Goal: Task Accomplishment & Management: Manage account settings

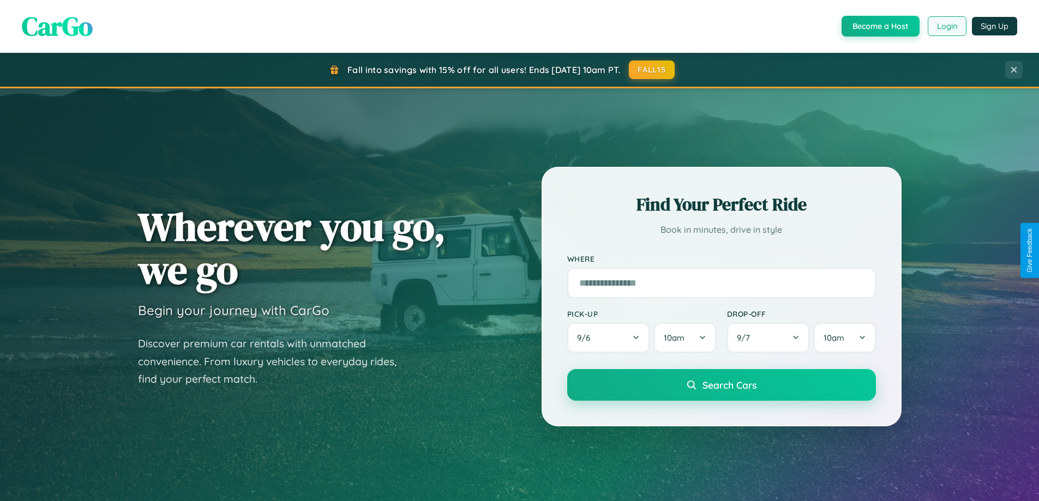
click at [946, 26] on button "Login" at bounding box center [946, 26] width 39 height 20
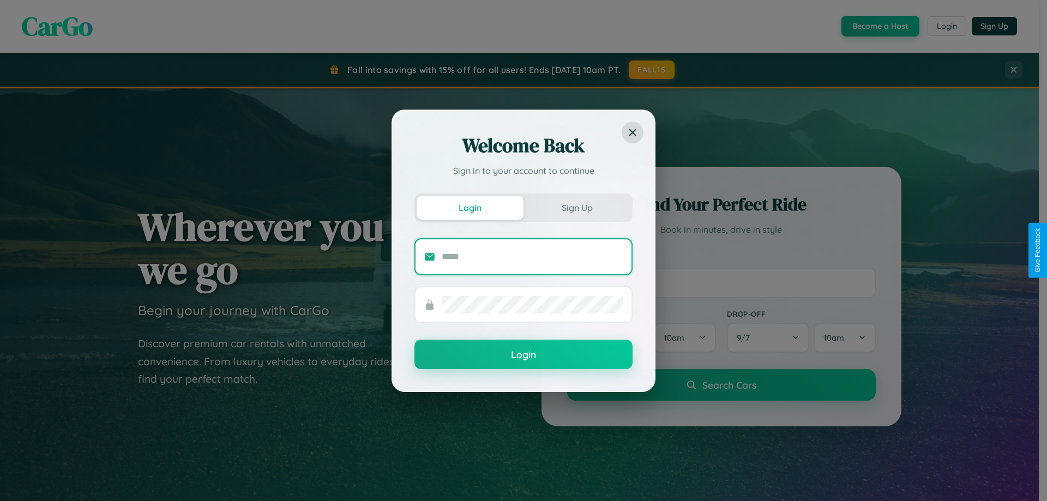
click at [532, 256] on input "text" at bounding box center [532, 256] width 181 height 17
type input "**********"
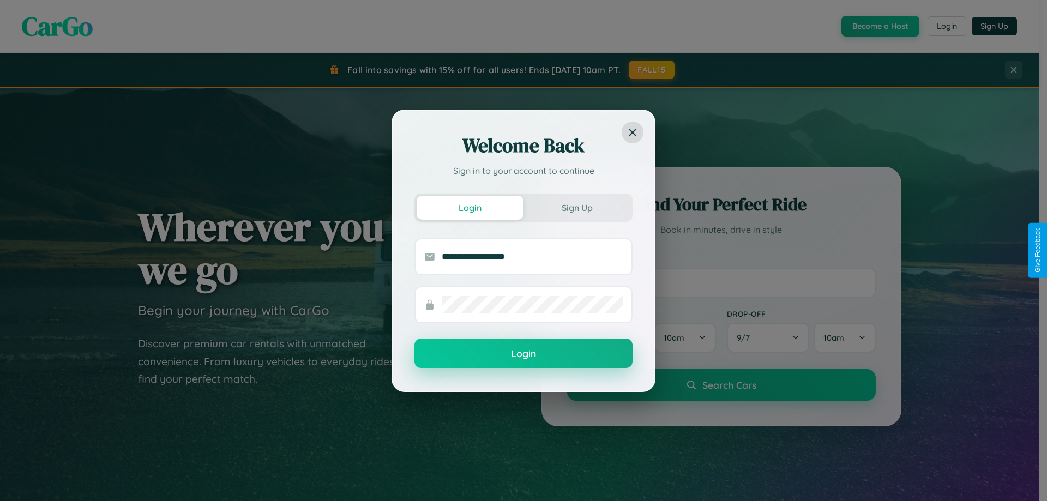
click at [523, 354] on button "Login" at bounding box center [523, 353] width 218 height 29
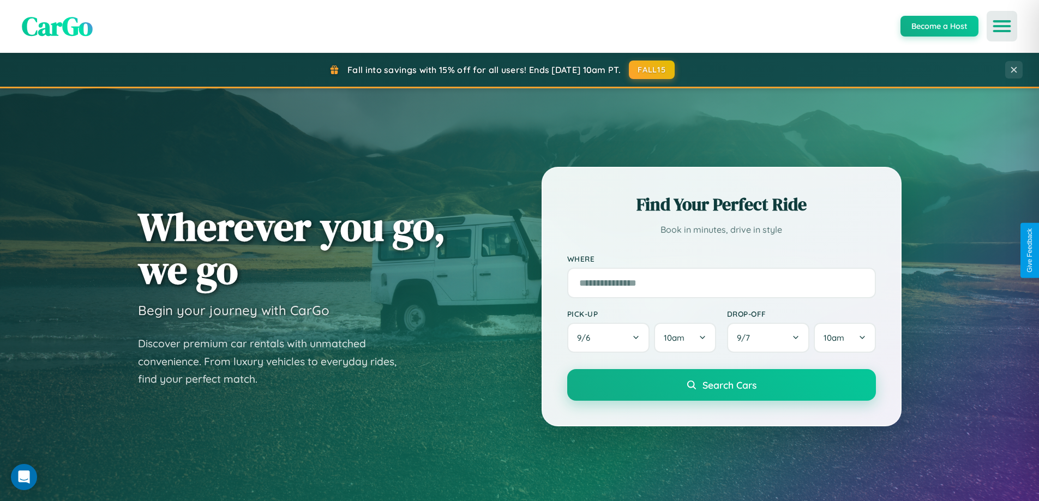
click at [1001, 26] on icon "Open menu" at bounding box center [1002, 26] width 16 height 10
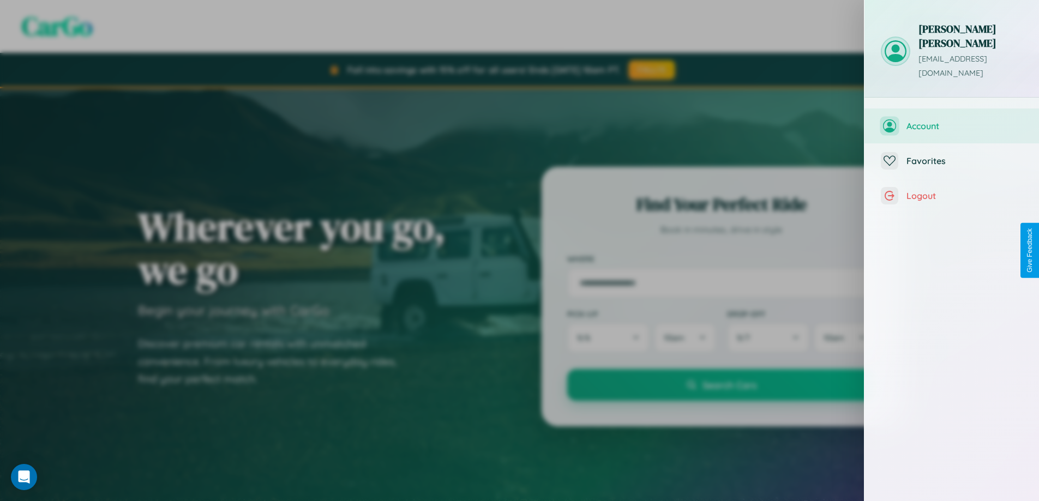
click at [951, 120] on span "Account" at bounding box center [964, 125] width 116 height 11
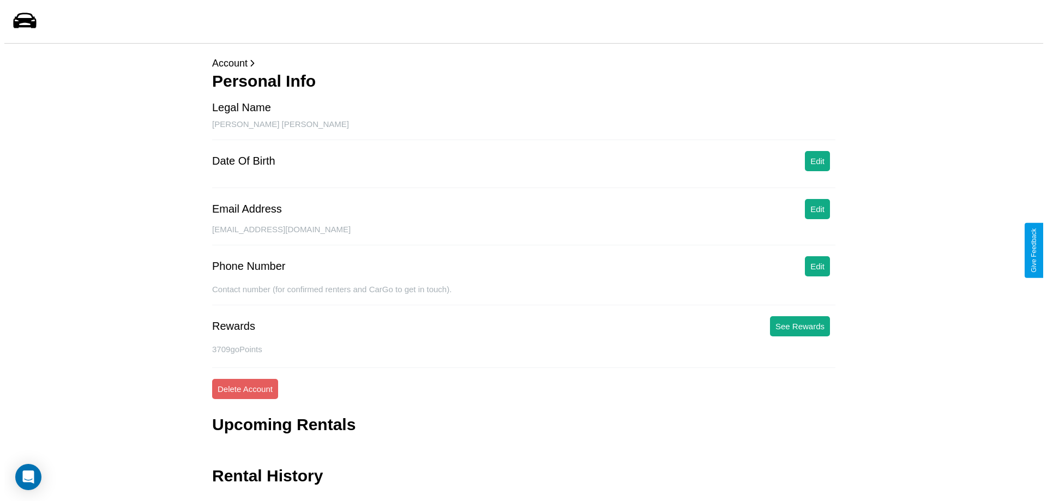
scroll to position [26, 0]
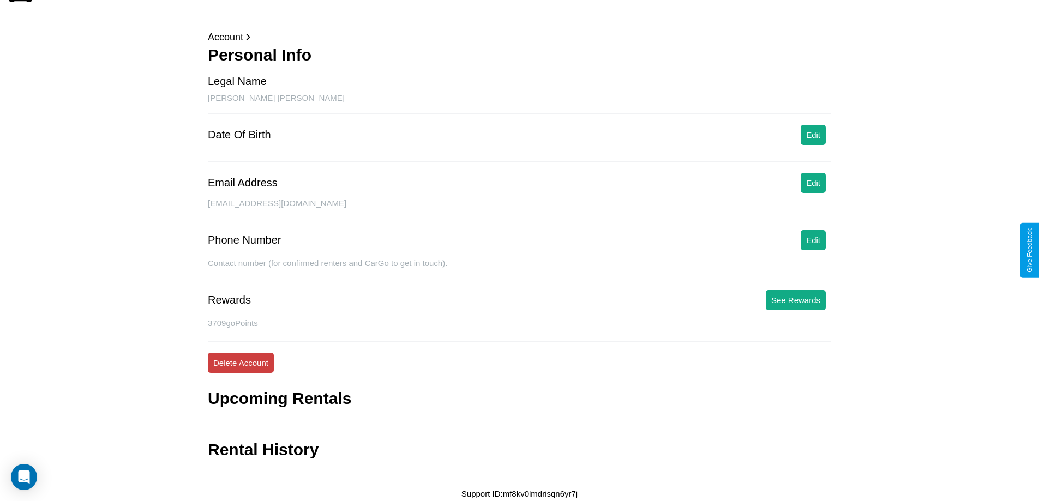
click at [240, 363] on button "Delete Account" at bounding box center [241, 363] width 66 height 20
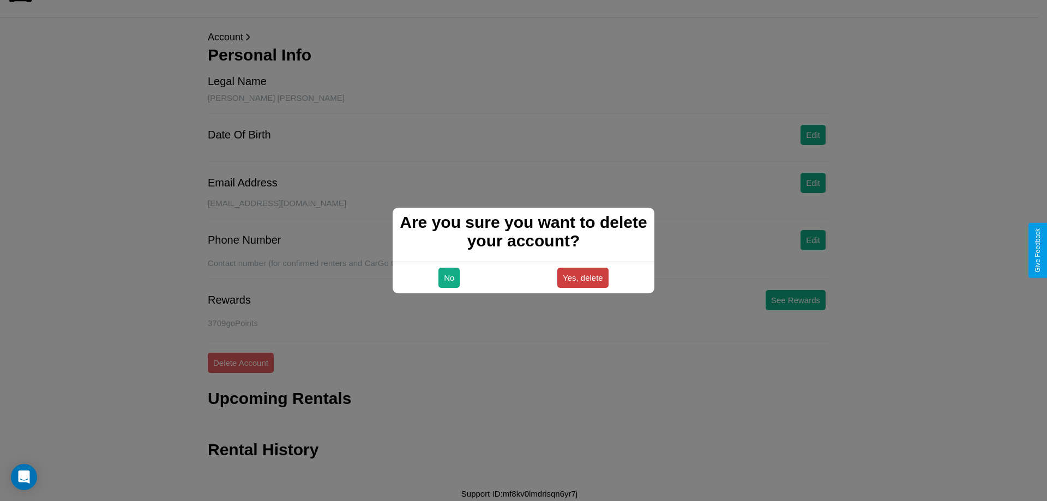
click at [582, 277] on button "Yes, delete" at bounding box center [582, 278] width 51 height 20
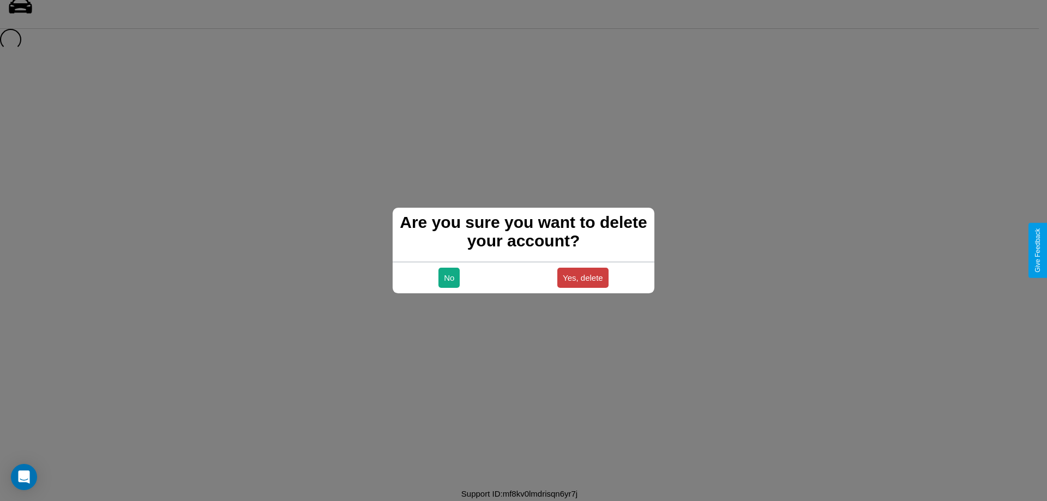
scroll to position [15, 0]
